Goal: Check status: Check status

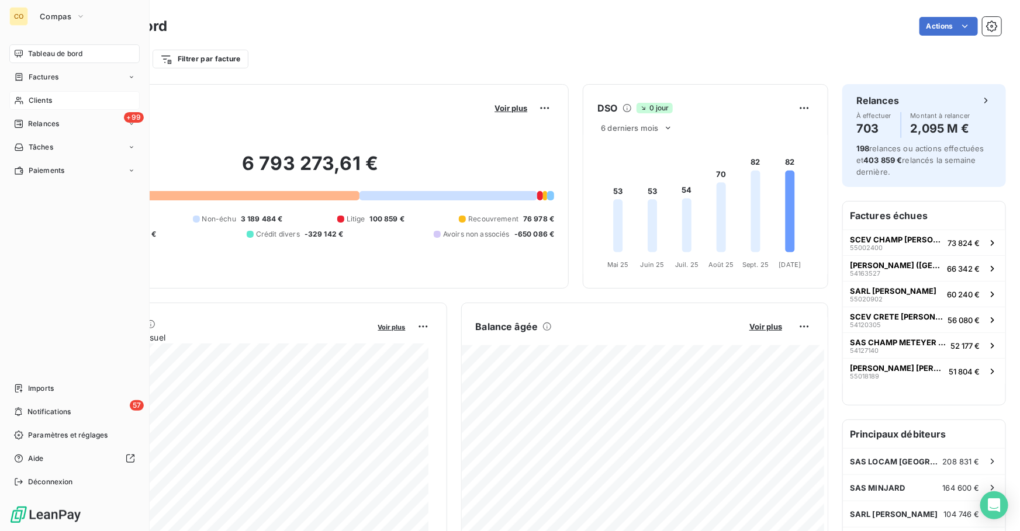
click at [41, 99] on span "Clients" at bounding box center [40, 100] width 23 height 11
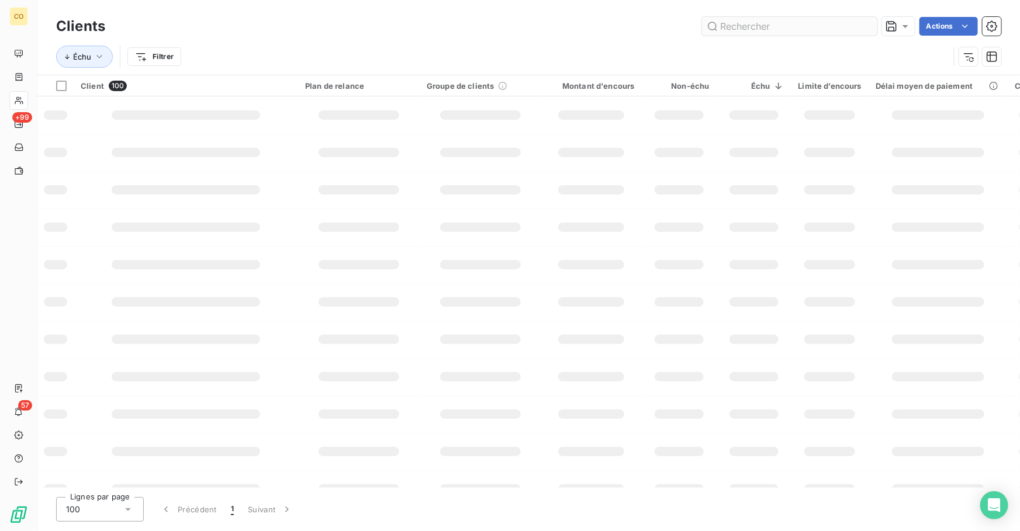
click at [753, 30] on input "text" at bounding box center [789, 26] width 175 height 19
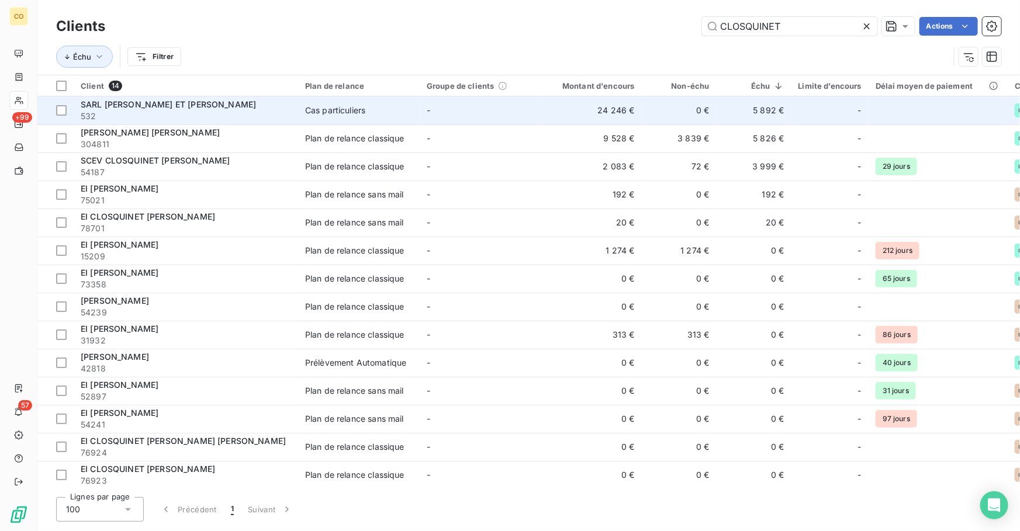
type input "CLOSQUINET"
click at [491, 115] on td "-" at bounding box center [481, 110] width 122 height 28
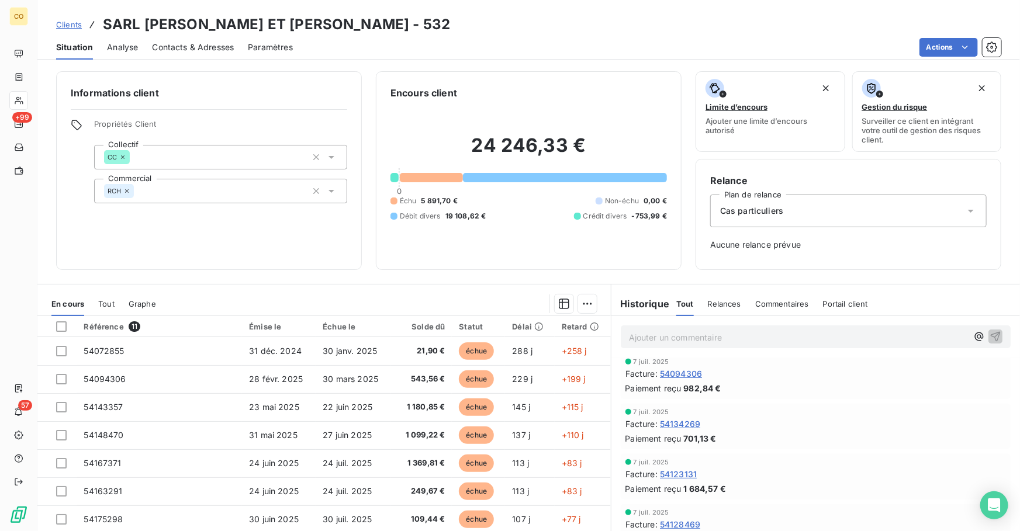
click at [74, 26] on span "Clients" at bounding box center [69, 24] width 26 height 9
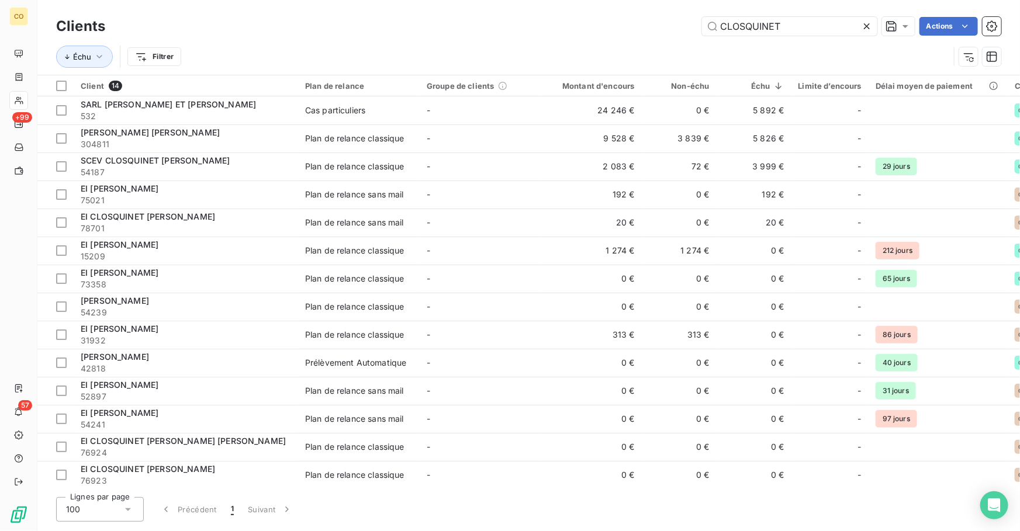
drag, startPoint x: 790, startPoint y: 30, endPoint x: 623, endPoint y: 16, distance: 167.7
click at [623, 17] on div "CLOSQUINET Actions" at bounding box center [560, 26] width 882 height 19
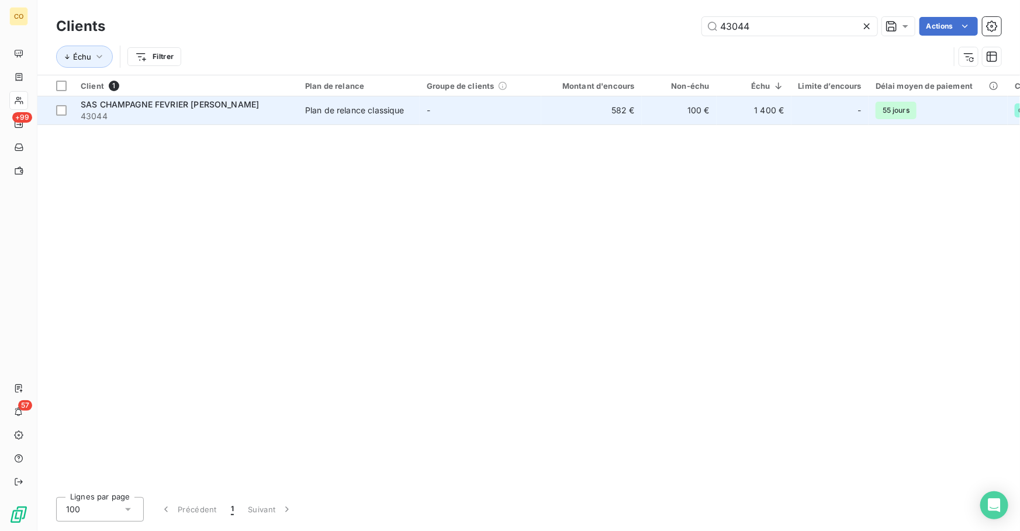
type input "43044"
click at [175, 114] on span "43044" at bounding box center [186, 116] width 210 height 12
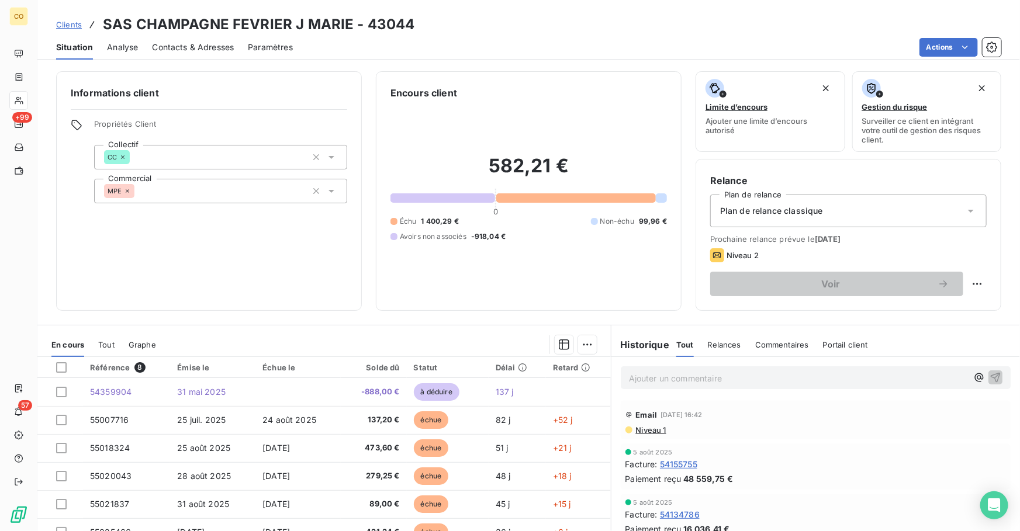
click at [643, 431] on span "Niveau 1" at bounding box center [651, 429] width 32 height 9
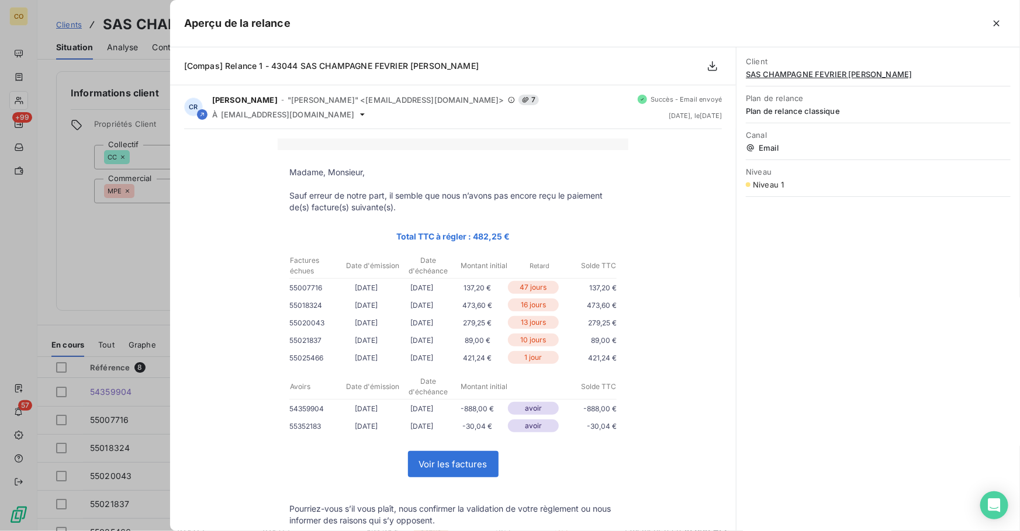
click at [542, 230] on p "Total TTC à régler : 482,25 €" at bounding box center [452, 236] width 327 height 13
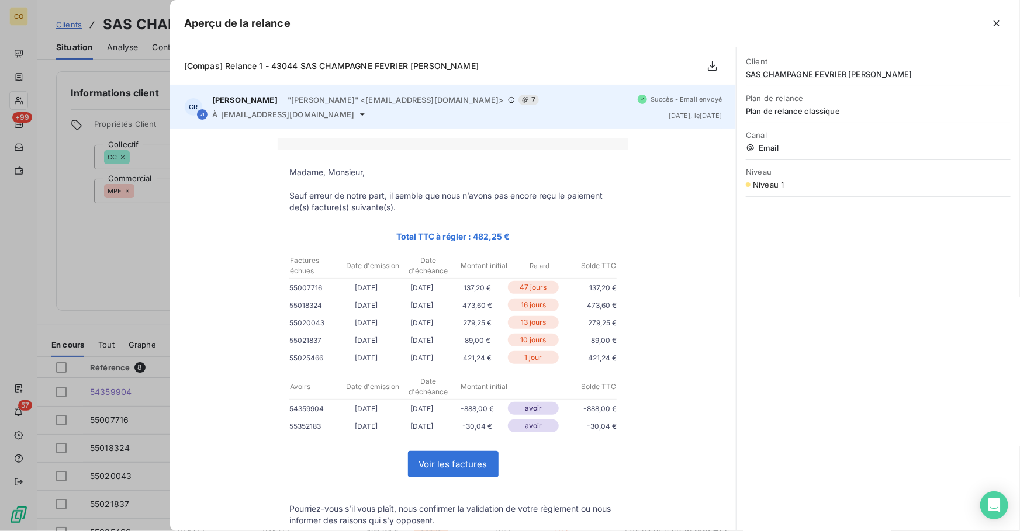
click at [323, 110] on span "[EMAIL_ADDRESS][DOMAIN_NAME]" at bounding box center [287, 114] width 133 height 9
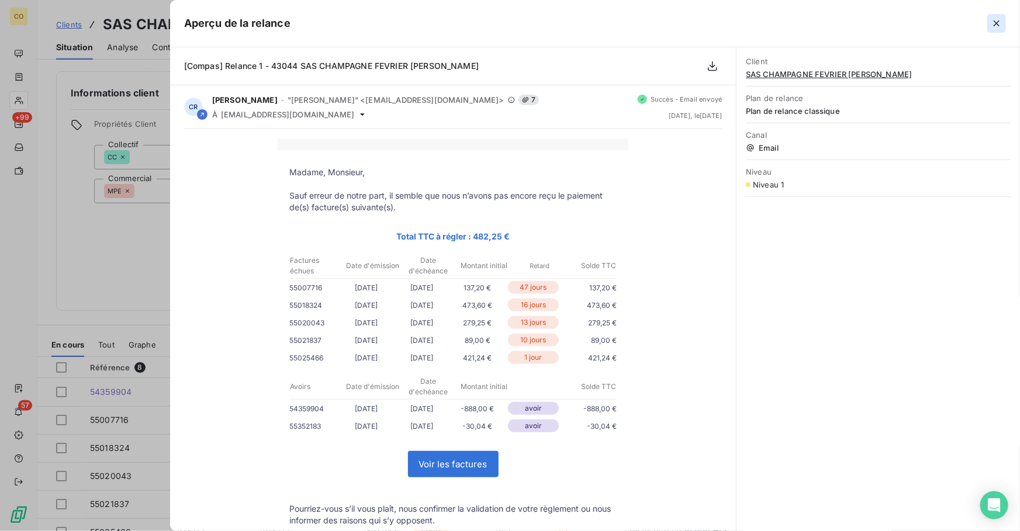
click at [993, 20] on icon "button" at bounding box center [997, 24] width 12 height 12
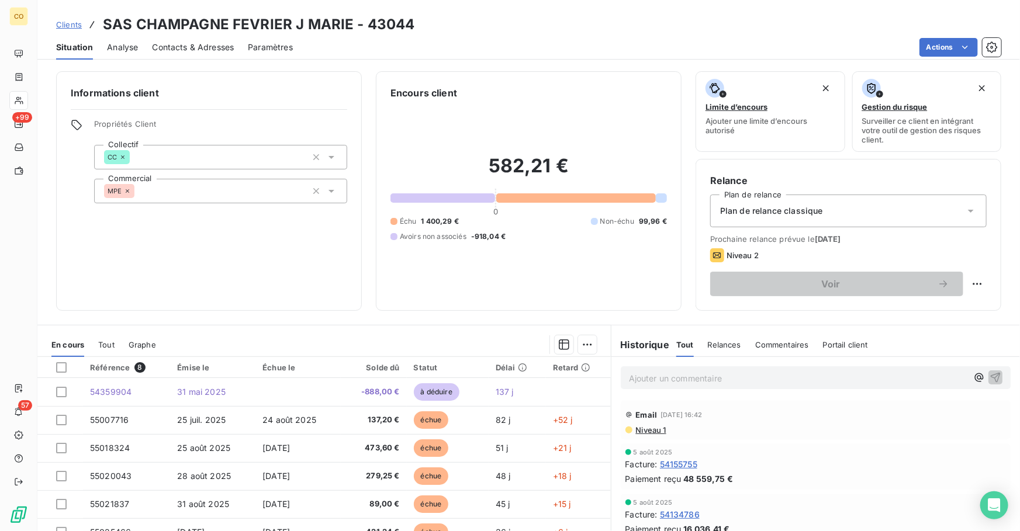
click at [72, 21] on span "Clients" at bounding box center [69, 24] width 26 height 9
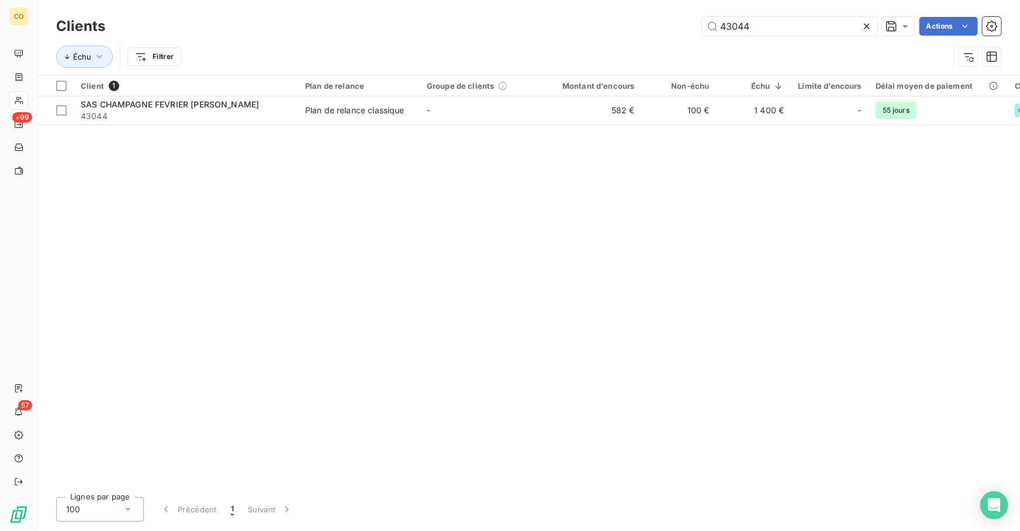
drag, startPoint x: 760, startPoint y: 29, endPoint x: 556, endPoint y: -16, distance: 208.7
click at [556, 0] on html "CO +99 57 Clients 43044 Actions Échu Filtrer Client 1 Plan de relance Groupe de…" at bounding box center [510, 265] width 1020 height 531
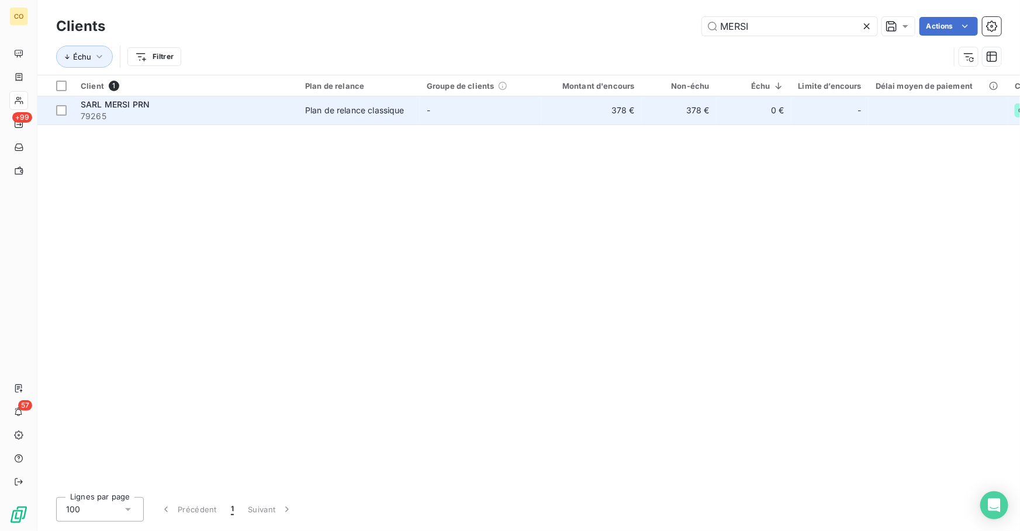
type input "MERSI"
click at [368, 112] on div "Plan de relance classique" at bounding box center [354, 111] width 99 height 12
